Goal: Transaction & Acquisition: Purchase product/service

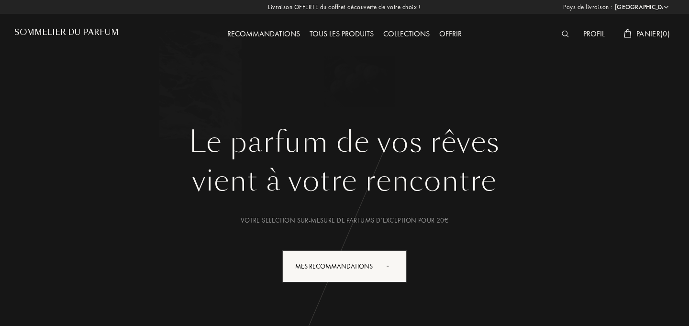
select select "FR"
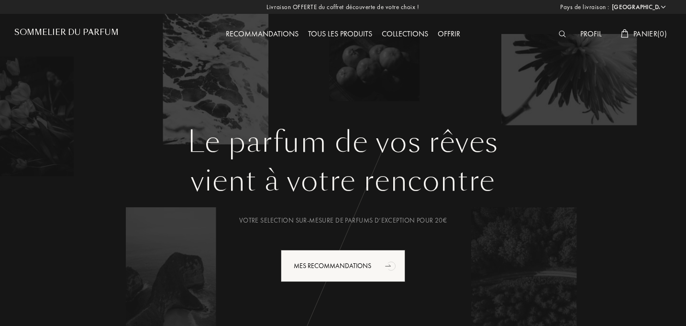
click at [561, 32] on img at bounding box center [562, 34] width 7 height 7
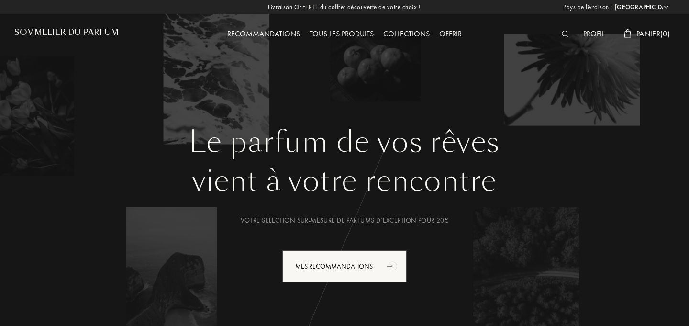
scroll to position [0, 0]
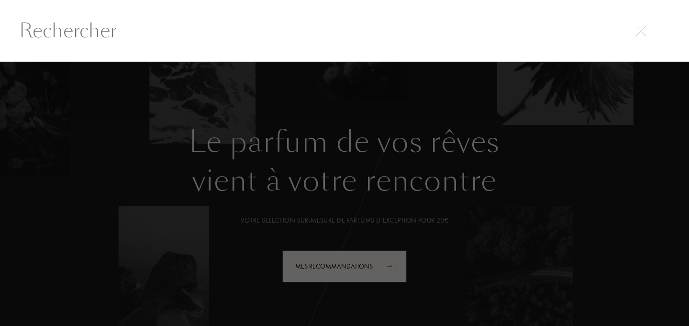
click at [287, 25] on input "text" at bounding box center [344, 30] width 689 height 29
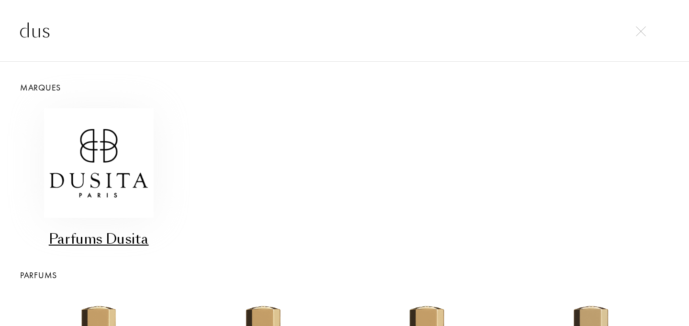
type input "dus"
click at [95, 178] on img at bounding box center [99, 163] width 110 height 110
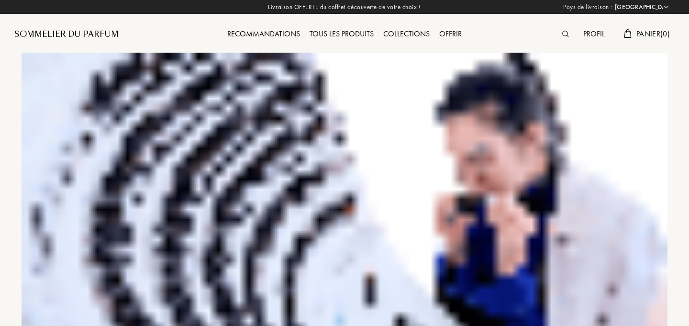
select select "FR"
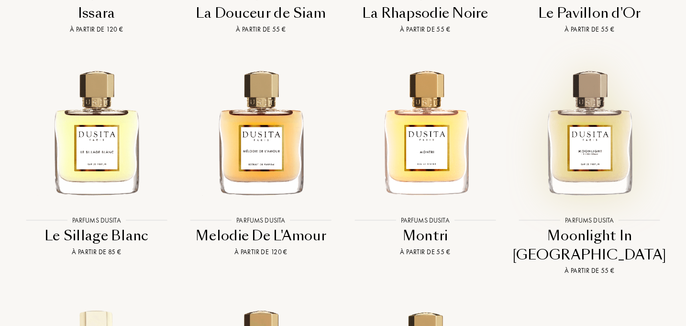
scroll to position [1860, 0]
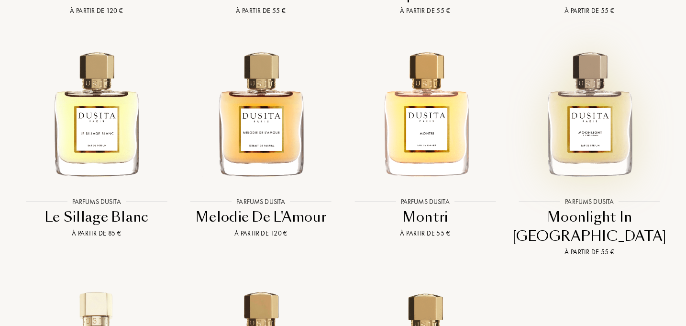
click at [580, 145] on img at bounding box center [590, 112] width 148 height 148
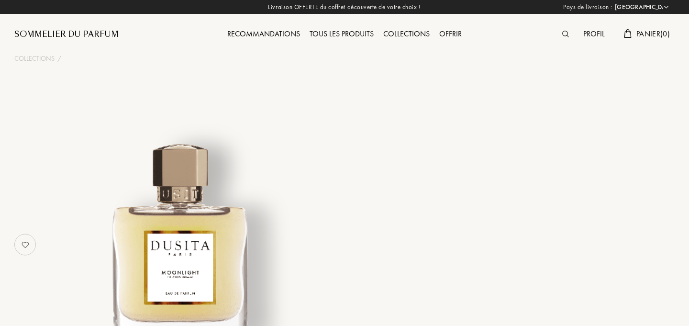
select select "FR"
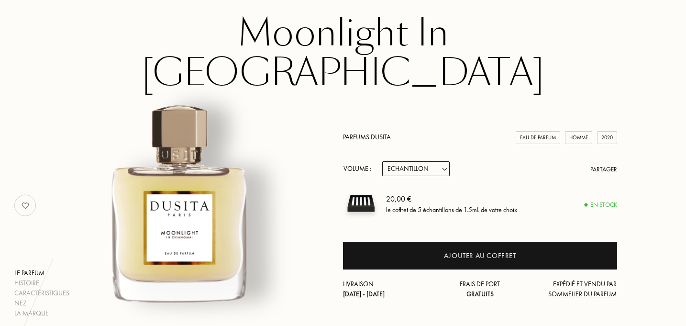
scroll to position [70, 0]
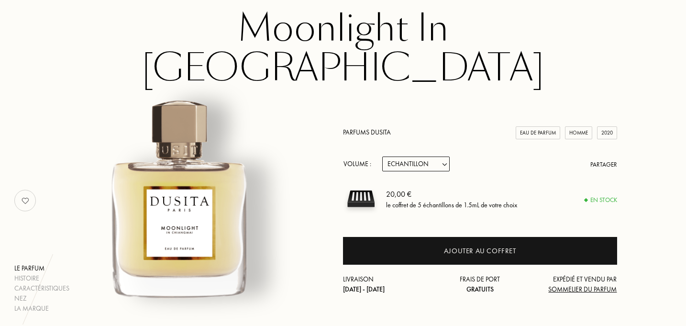
click at [429, 156] on select "Echantillon 15mL 22.5mL (3 * 7.5mL) 50mL 100mL" at bounding box center [415, 163] width 67 height 15
select select "1"
click at [382, 156] on select "Echantillon 15mL 22.5mL (3 * 7.5mL) 50mL 100mL" at bounding box center [415, 163] width 67 height 15
select select "1"
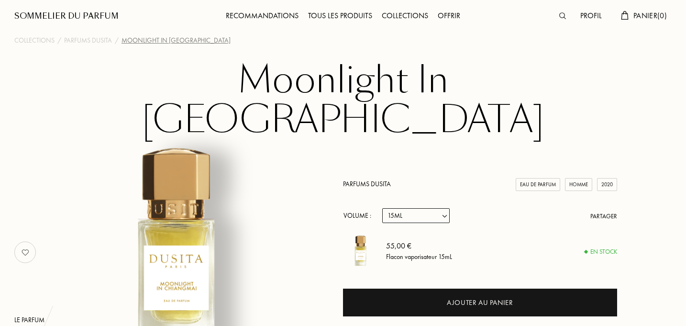
scroll to position [0, 0]
